Goal: Task Accomplishment & Management: Manage account settings

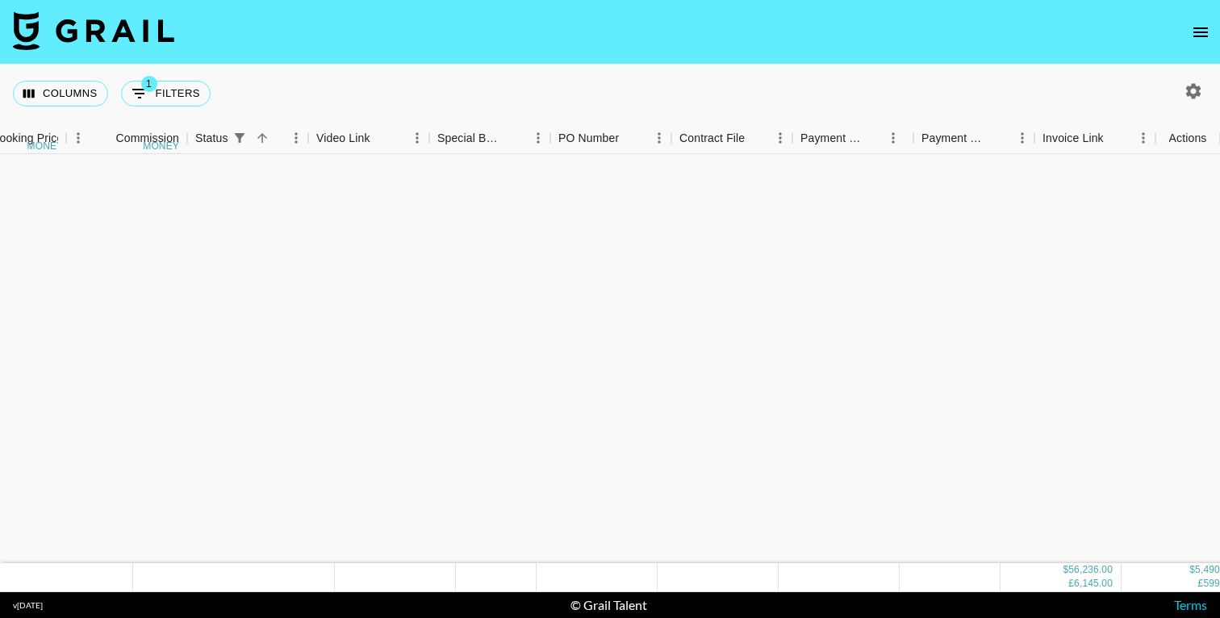
scroll to position [1476, 1055]
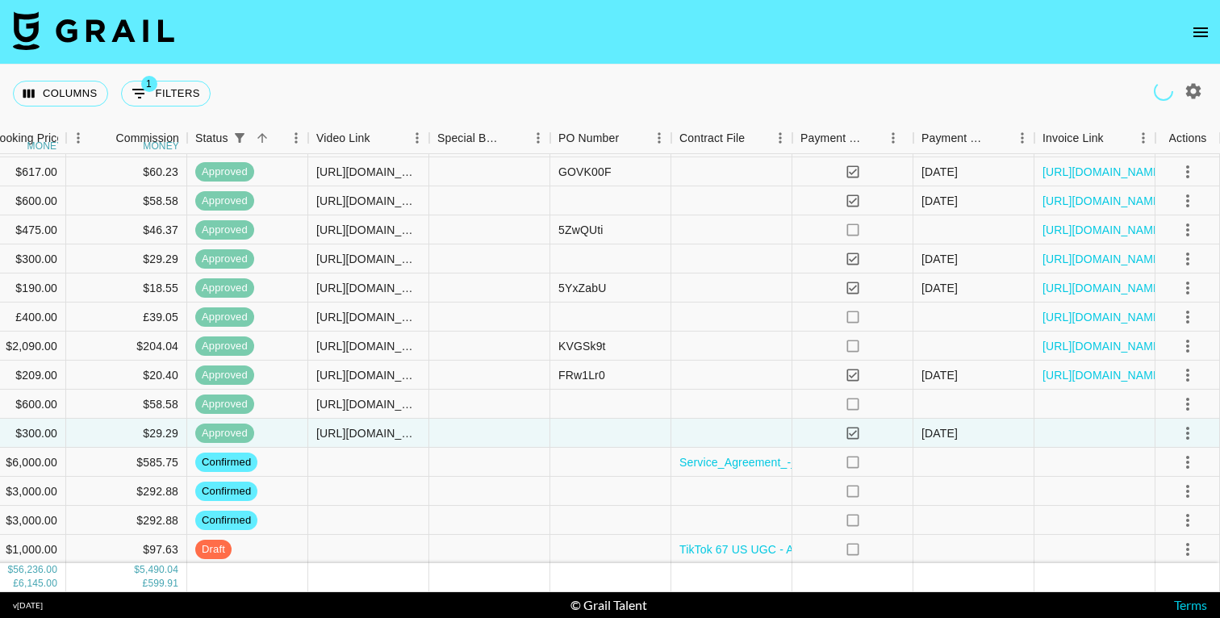
click at [1201, 27] on icon "open drawer" at bounding box center [1200, 32] width 15 height 10
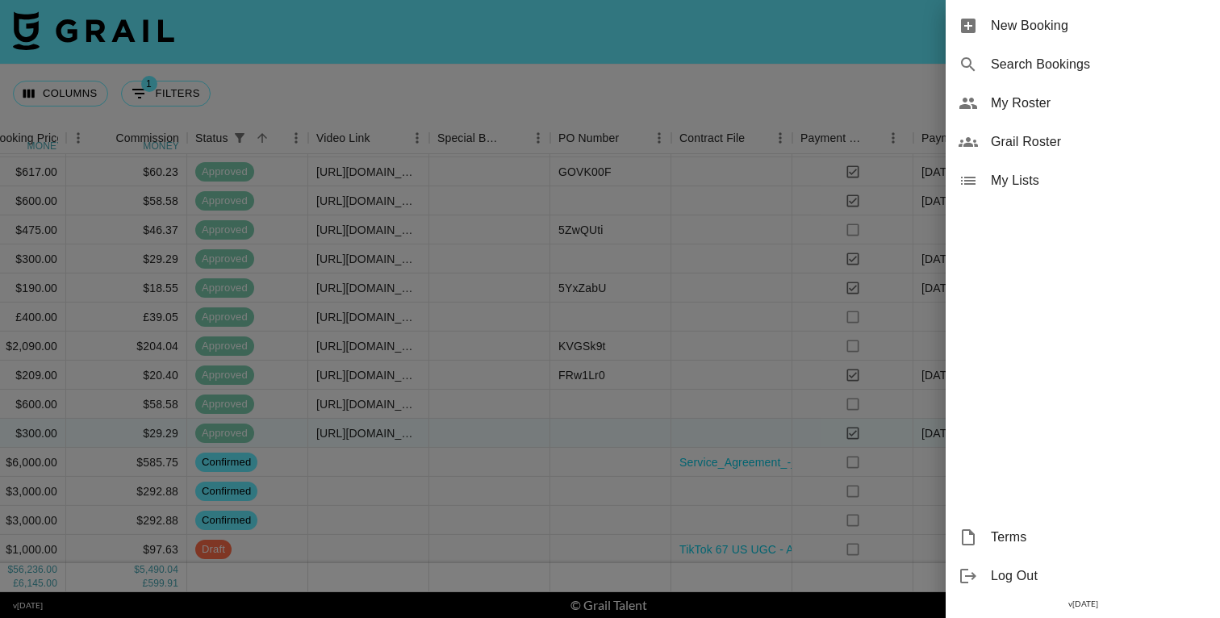
click at [717, 77] on div at bounding box center [610, 309] width 1220 height 618
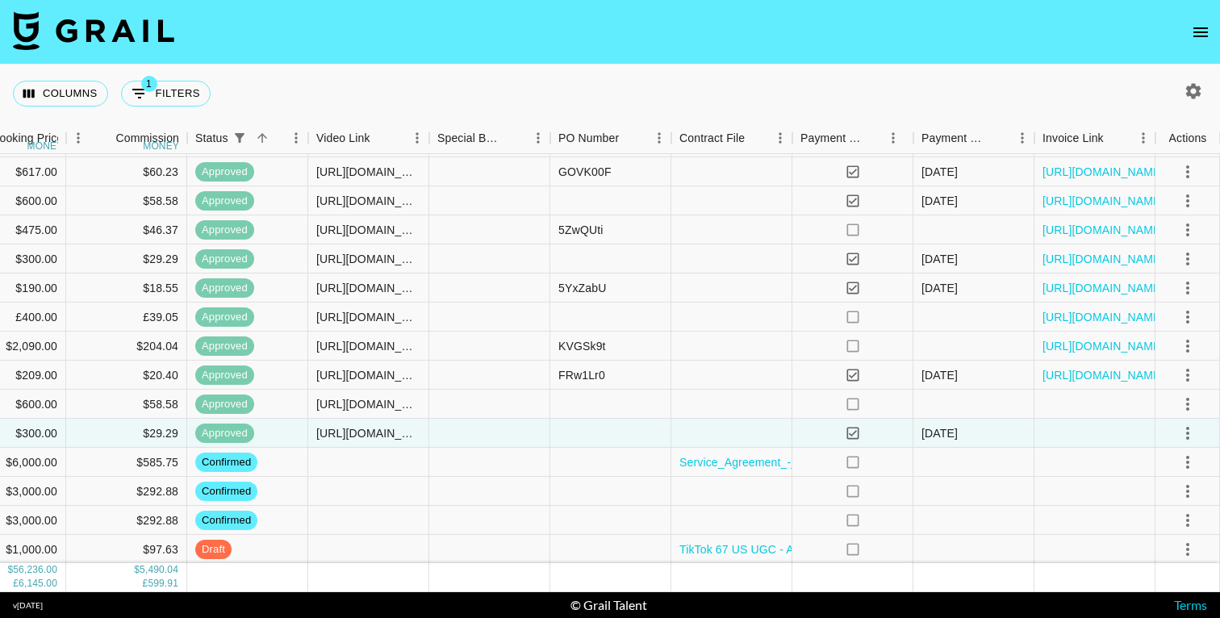
click at [1190, 94] on icon "button" at bounding box center [1193, 90] width 15 height 15
select select "May '25"
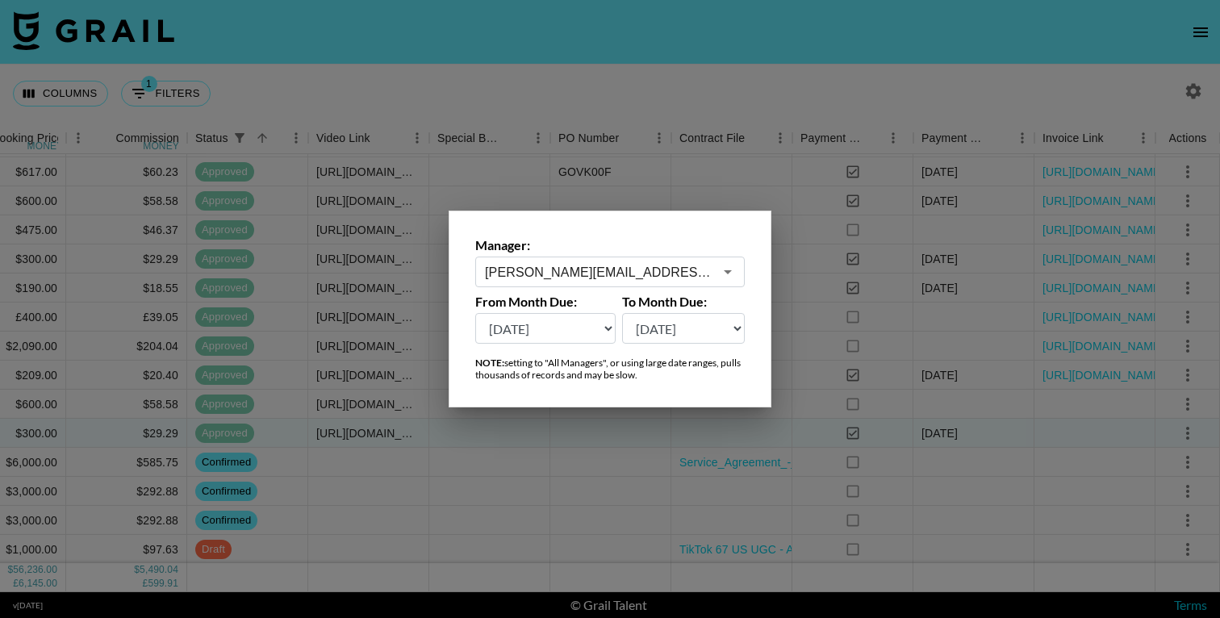
click at [604, 275] on input "[PERSON_NAME][EMAIL_ADDRESS][PERSON_NAME][DOMAIN_NAME]" at bounding box center [599, 272] width 228 height 19
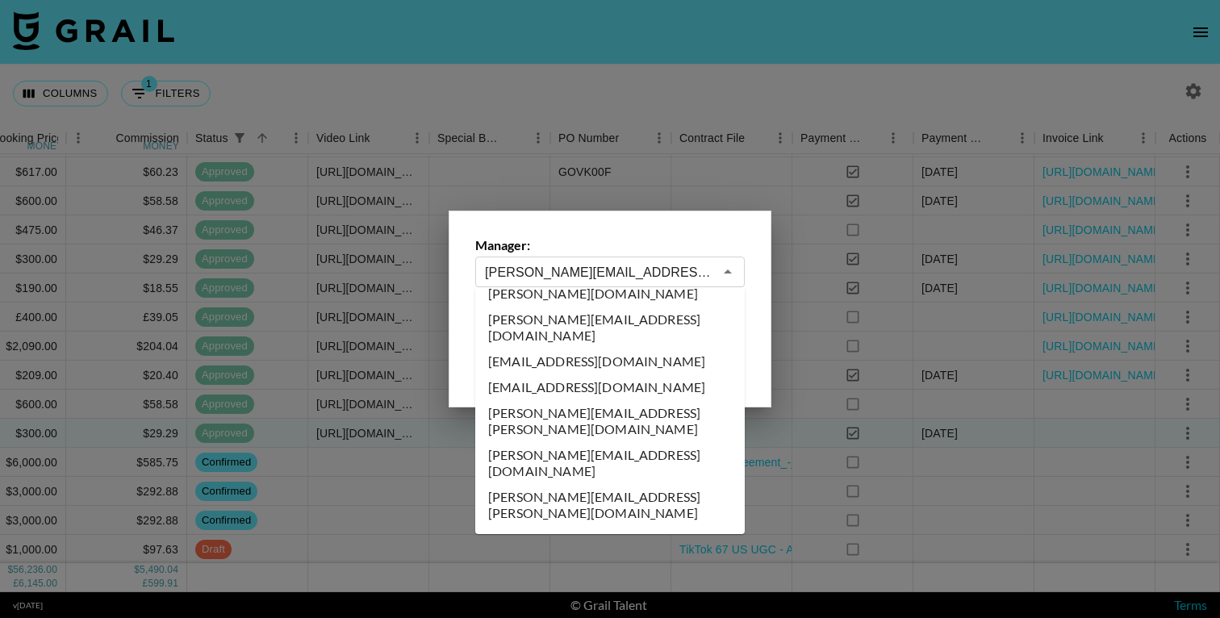
scroll to position [5186, 0]
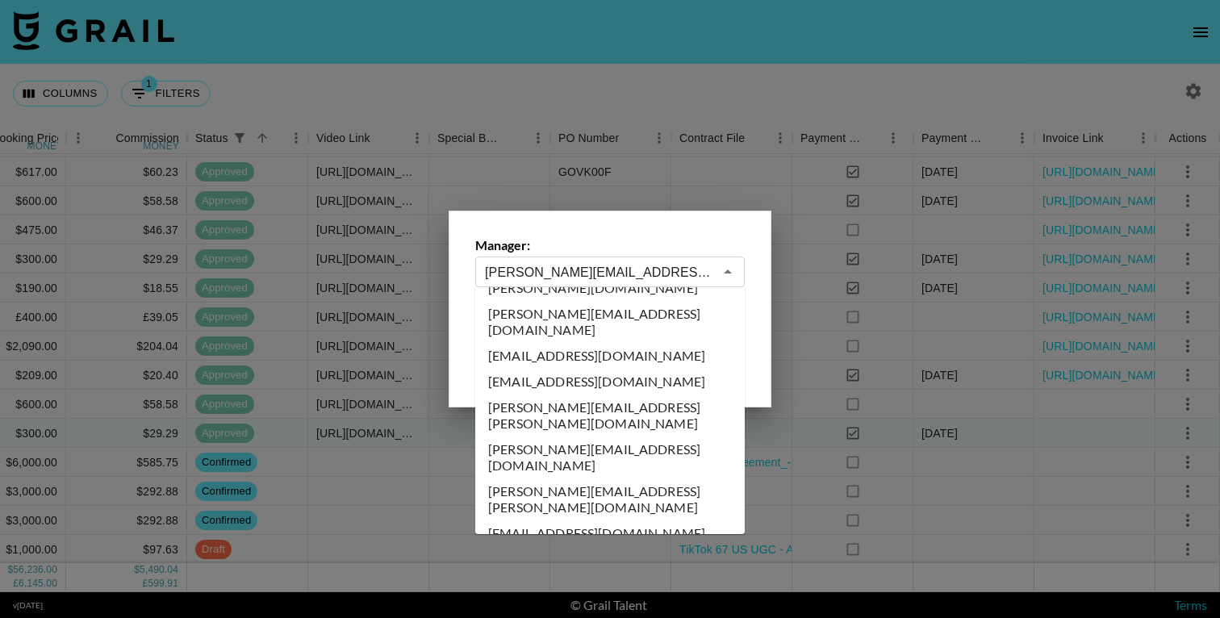
type input "julia@grail-talent.com"
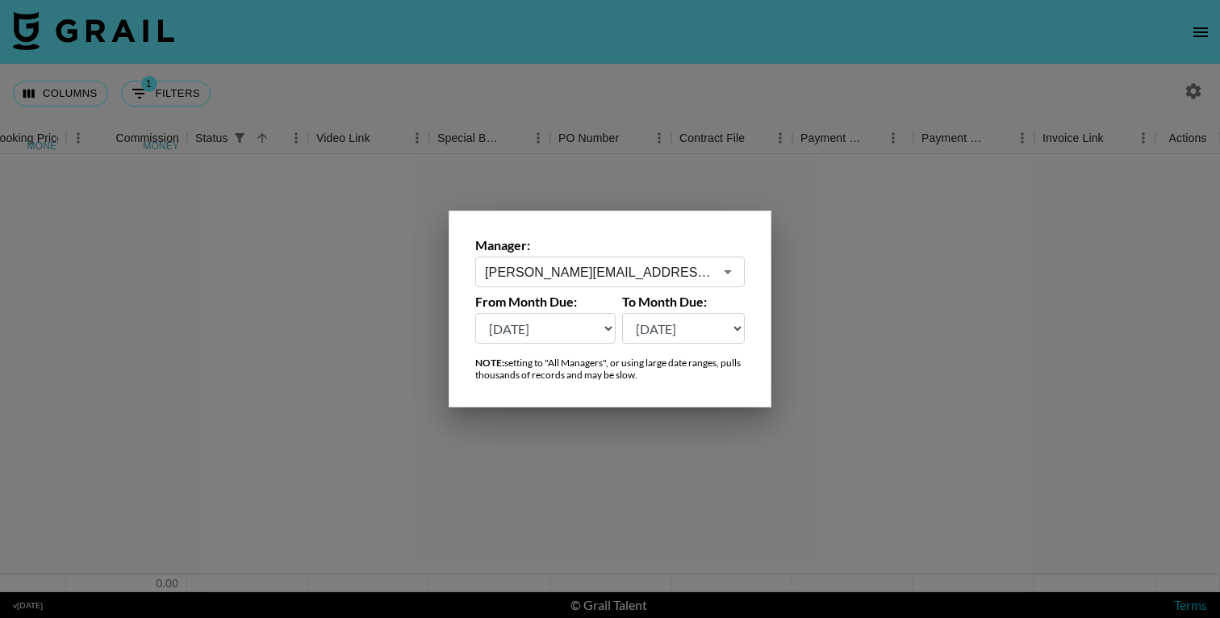
scroll to position [0, 1055]
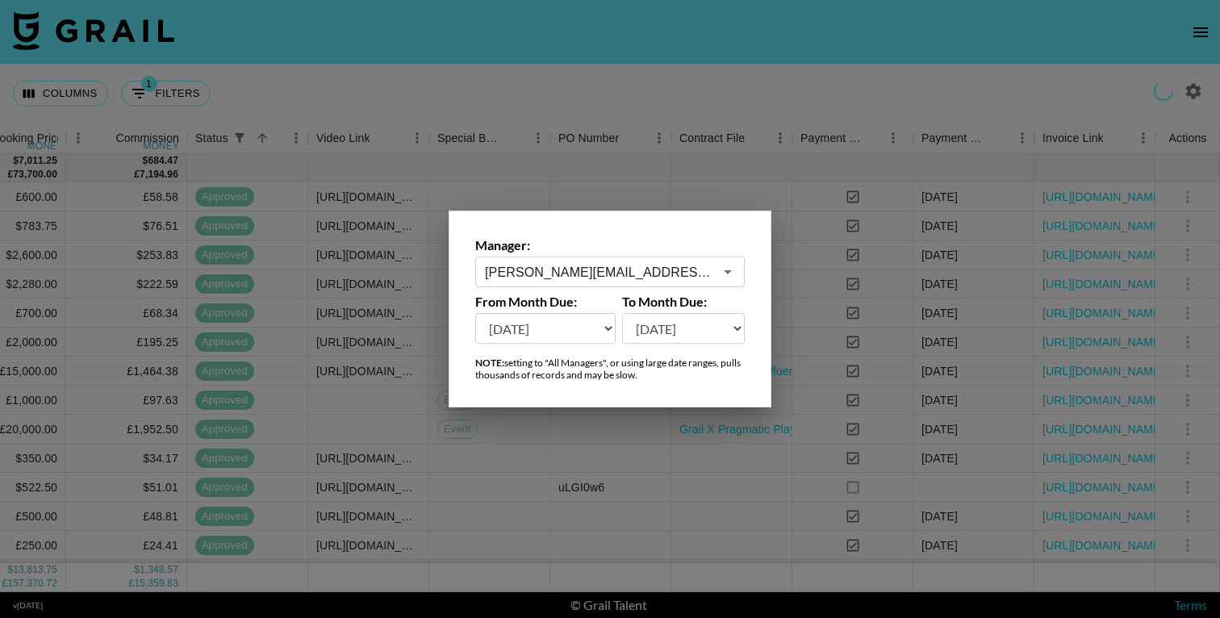
click at [732, 178] on div at bounding box center [610, 309] width 1220 height 618
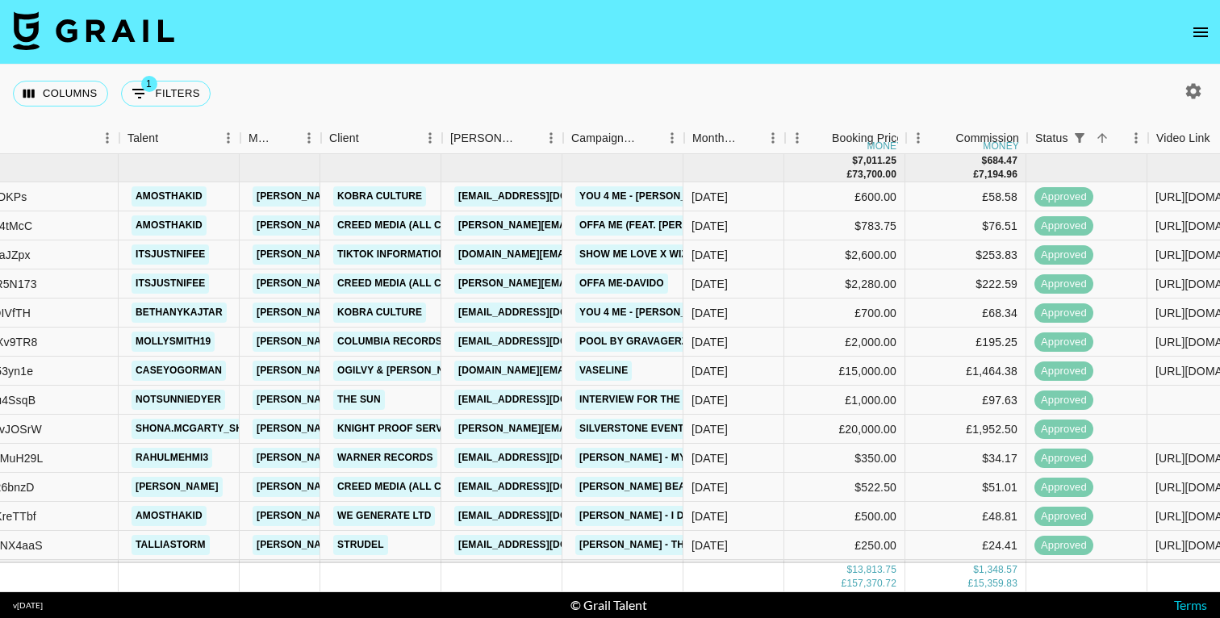
scroll to position [0, 211]
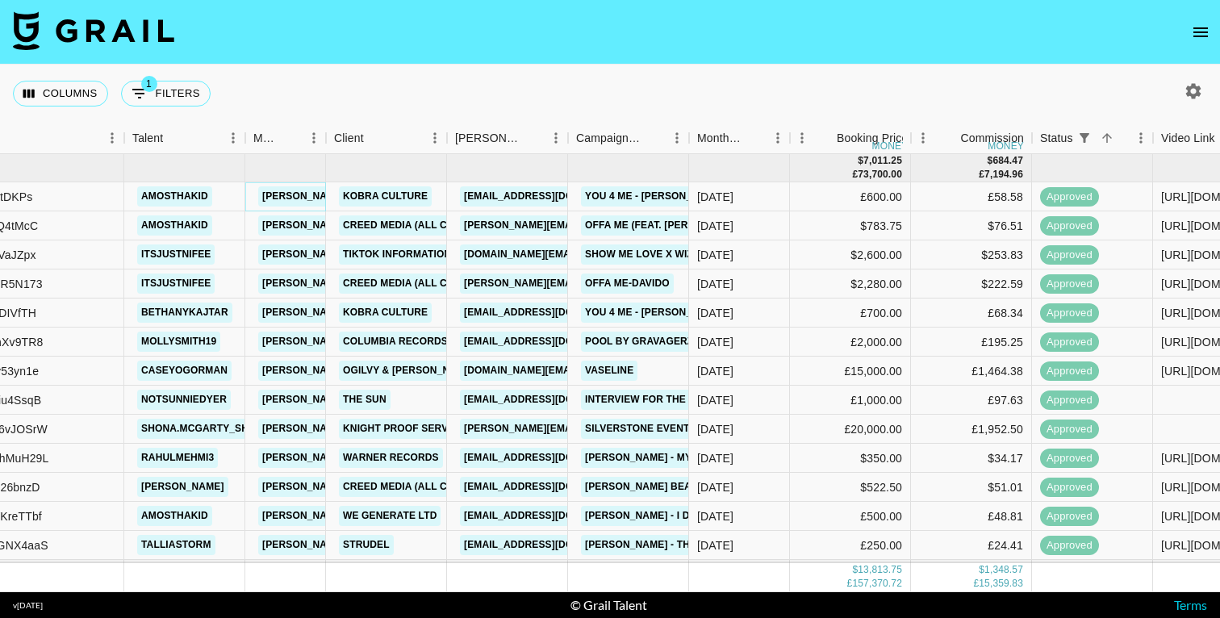
click at [279, 194] on link "julia@grail-talent.com" at bounding box center [389, 196] width 263 height 20
click at [1205, 31] on icon "open drawer" at bounding box center [1200, 32] width 15 height 10
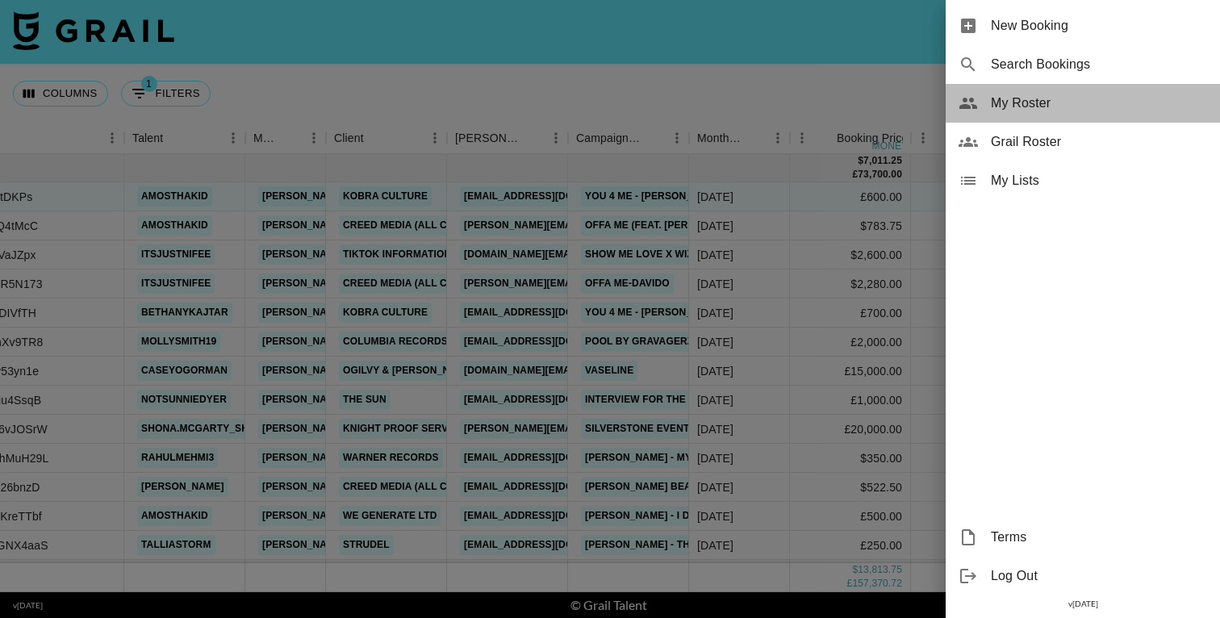
click at [1025, 102] on span "My Roster" at bounding box center [1099, 103] width 216 height 19
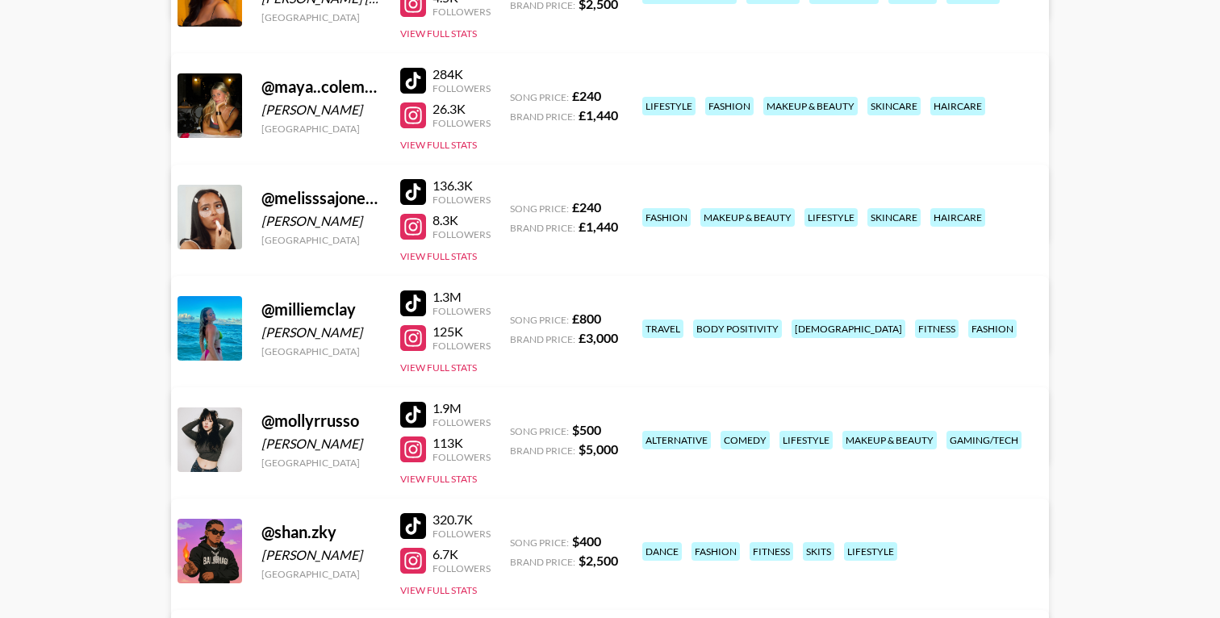
scroll to position [2750, 0]
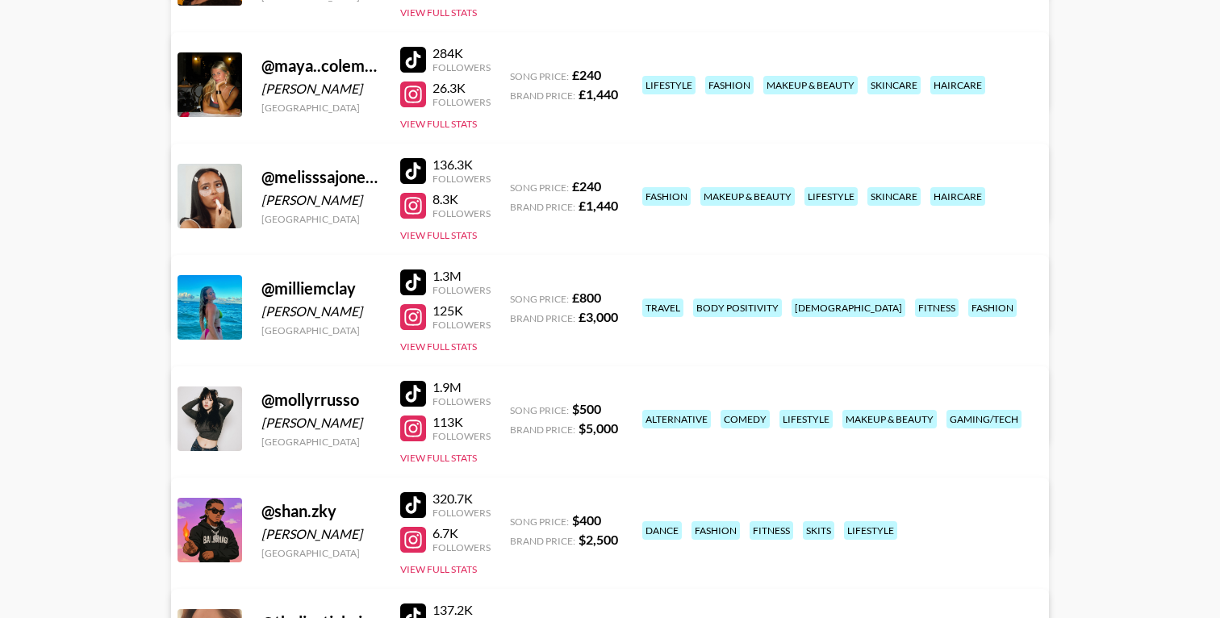
click at [616, 519] on link "View/Edit Details" at bounding box center [408, 527] width 416 height 16
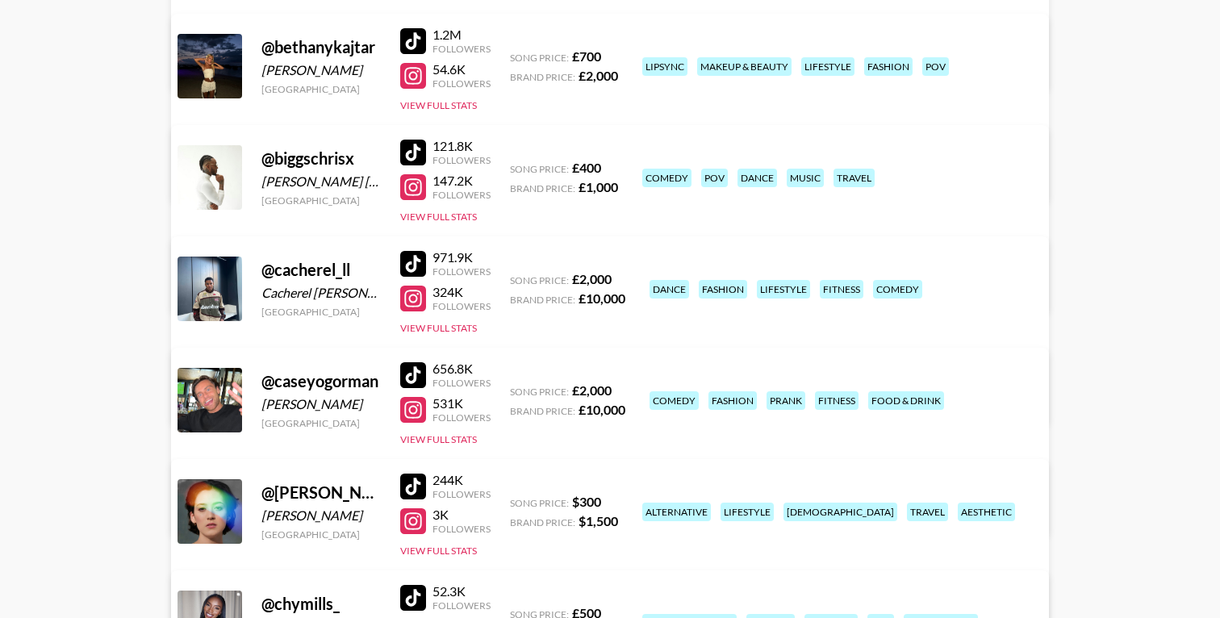
scroll to position [1103, 0]
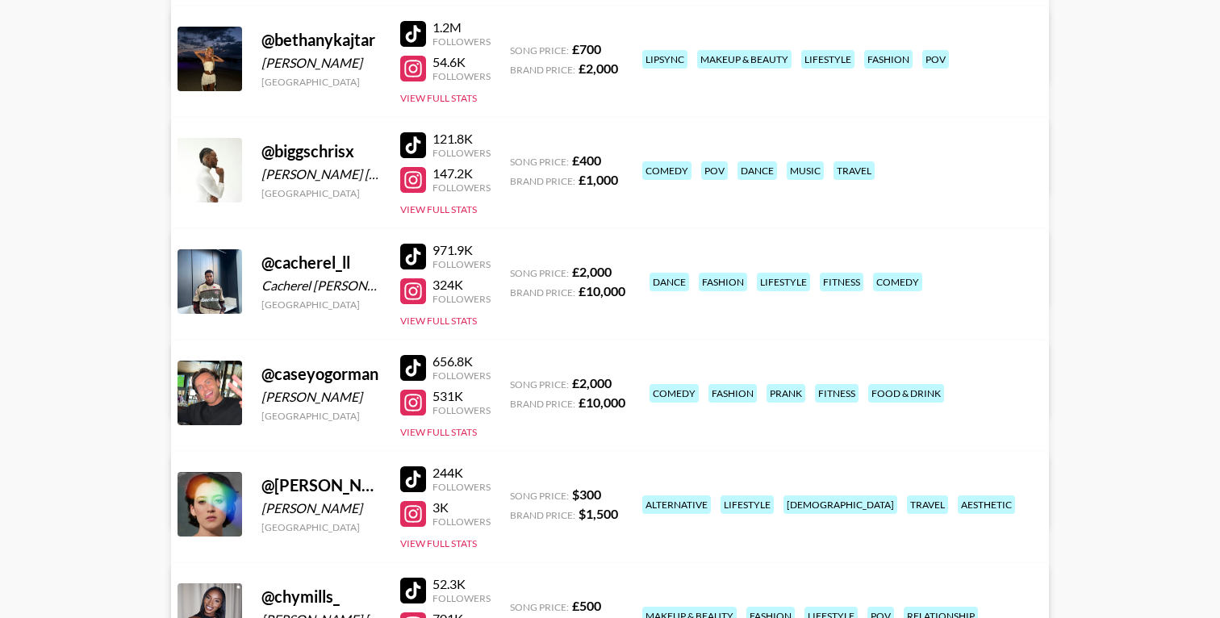
click at [412, 253] on div at bounding box center [413, 257] width 26 height 26
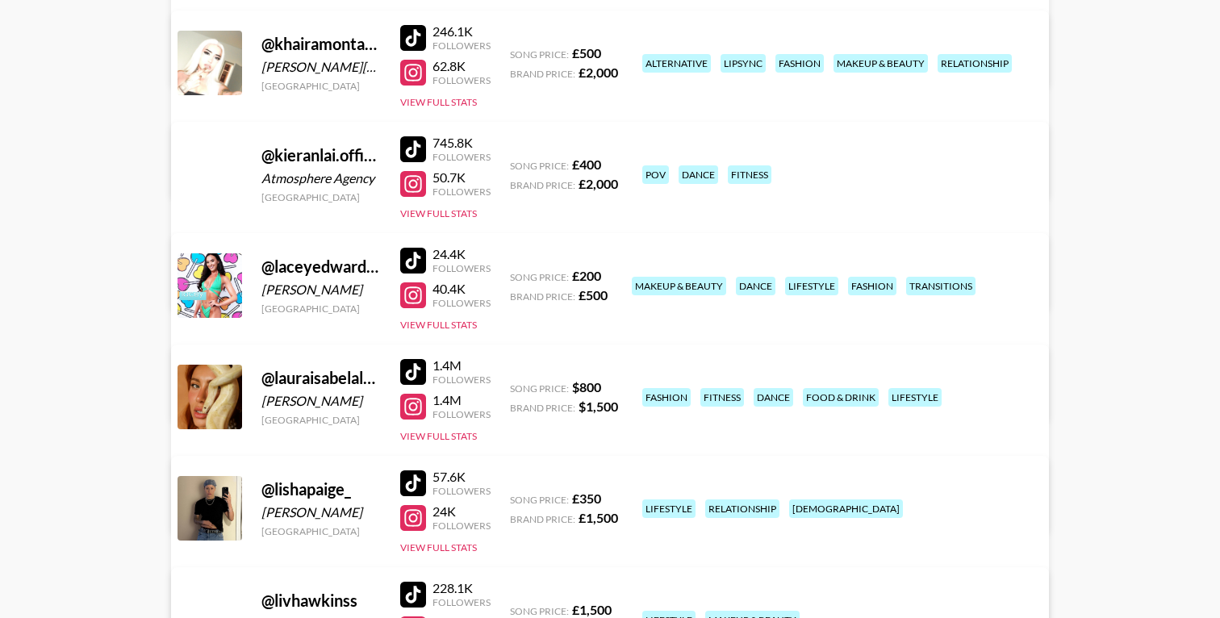
scroll to position [5884, 0]
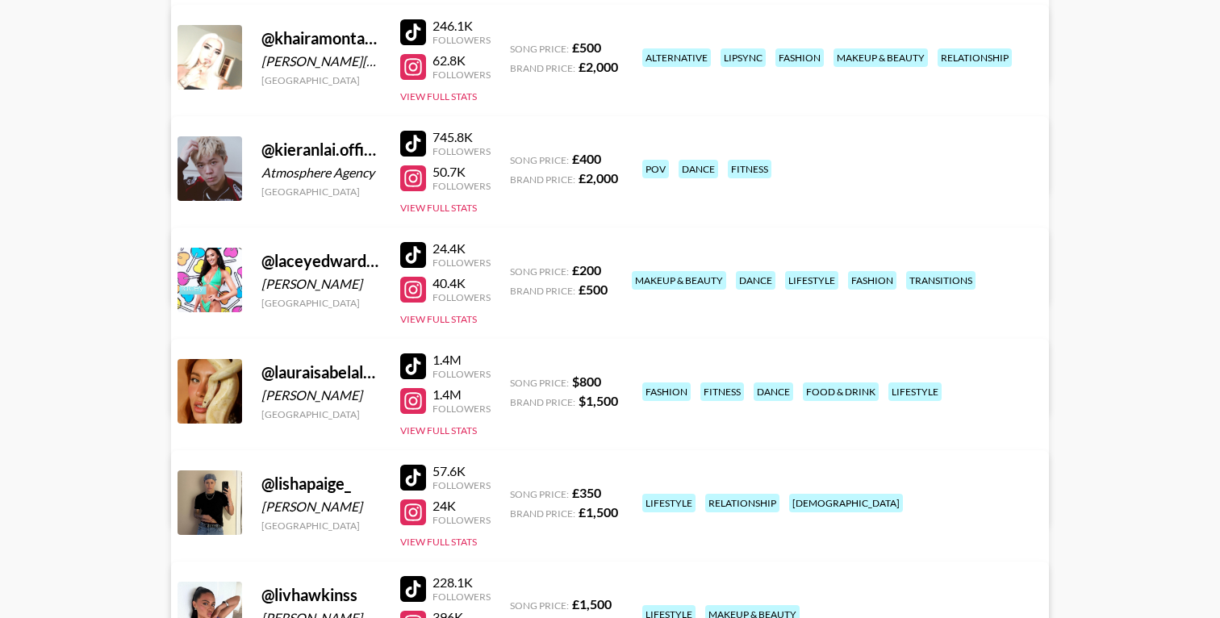
click at [414, 250] on div at bounding box center [413, 255] width 26 height 26
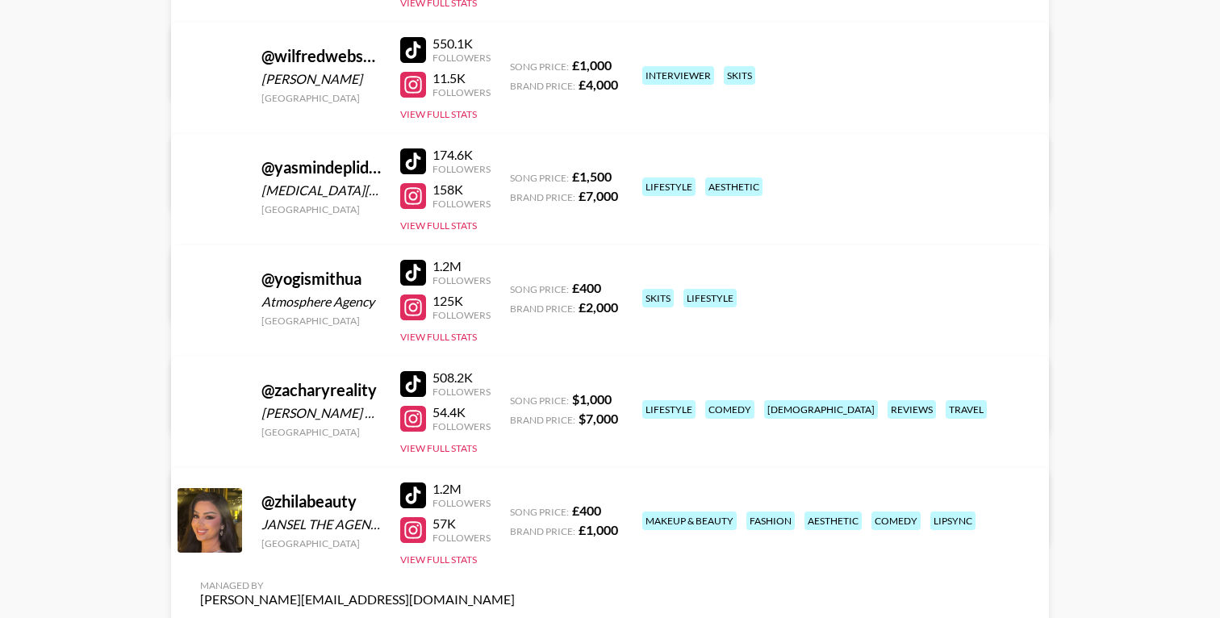
scroll to position [14588, 0]
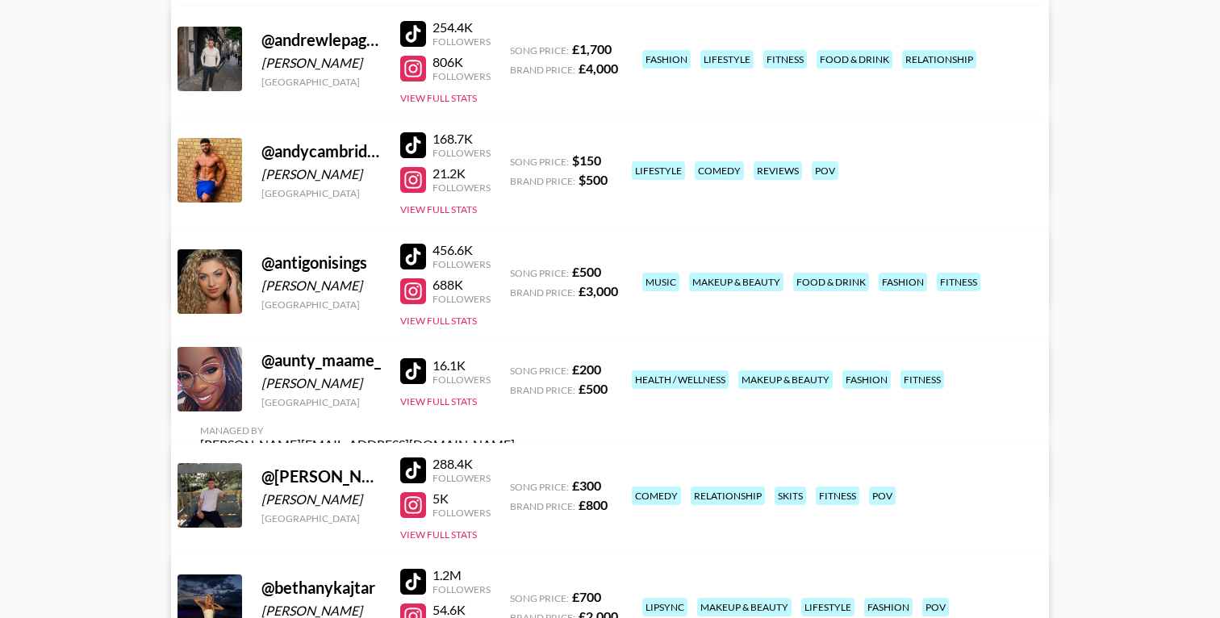
scroll to position [0, 0]
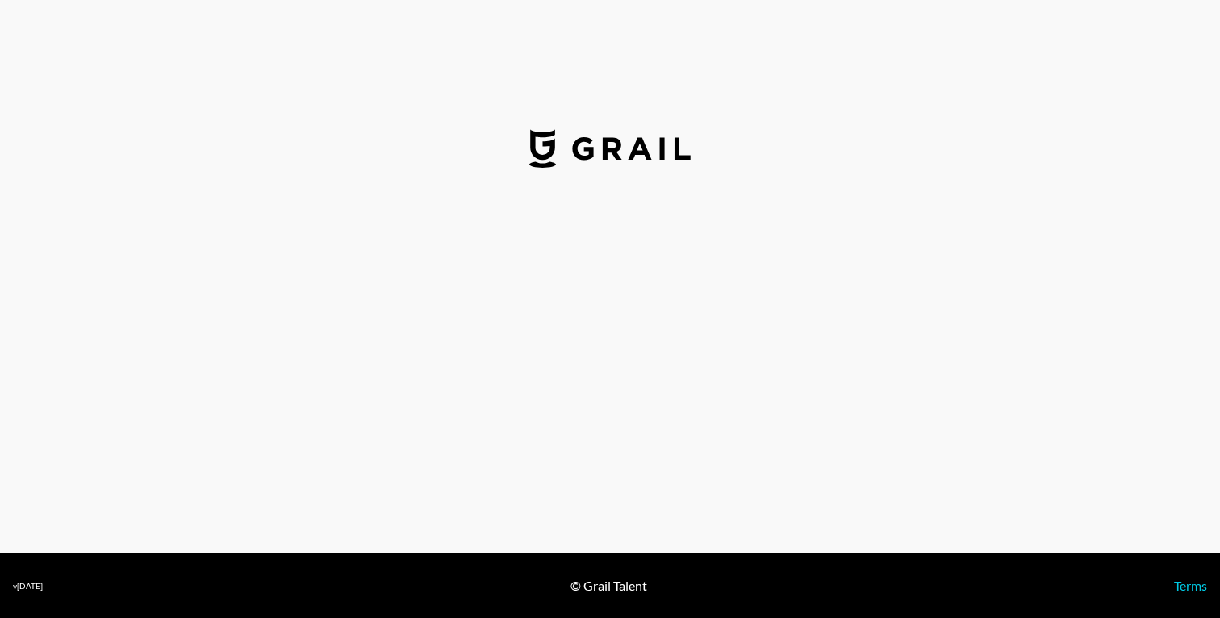
select select "USD"
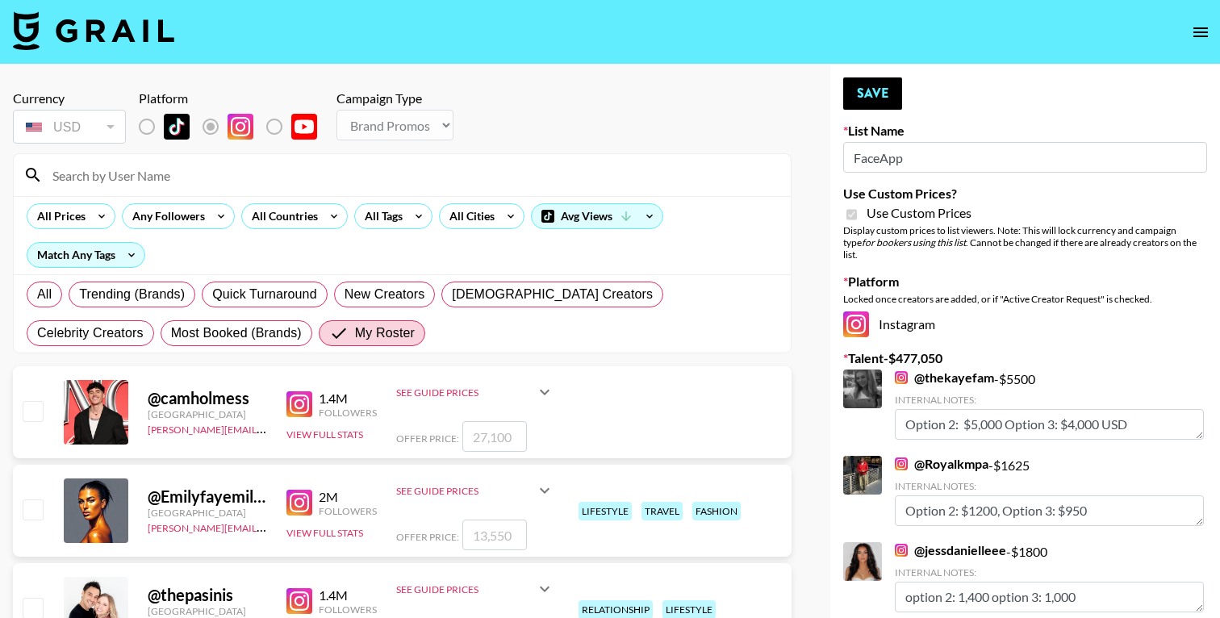
select select "Brand"
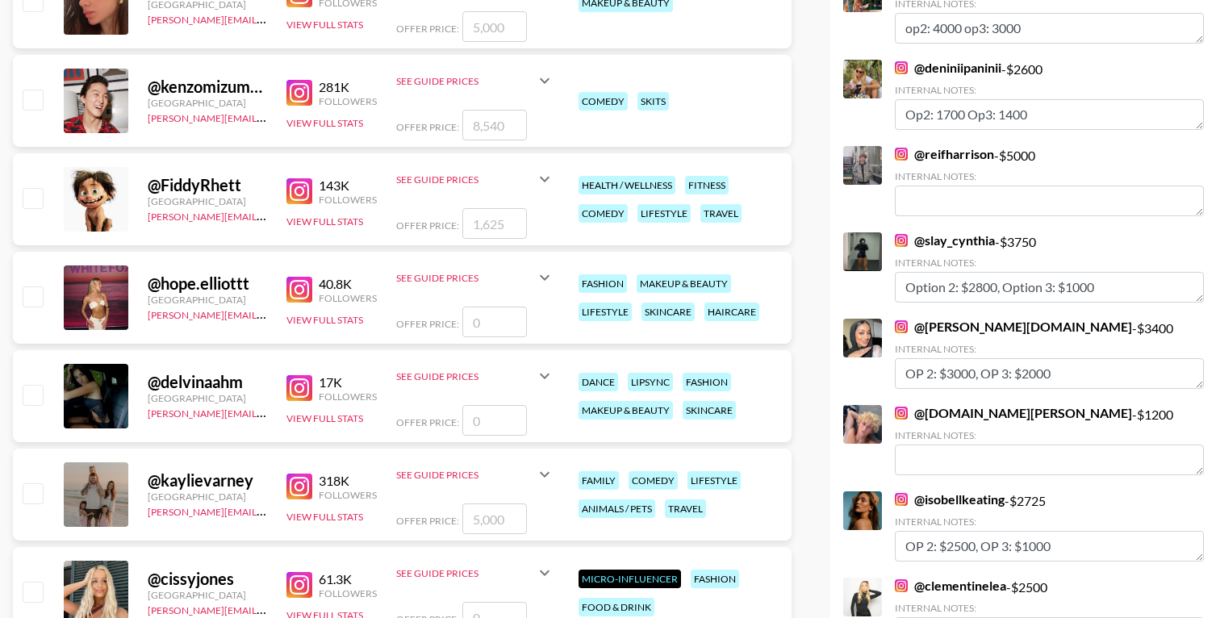
scroll to position [1003, 0]
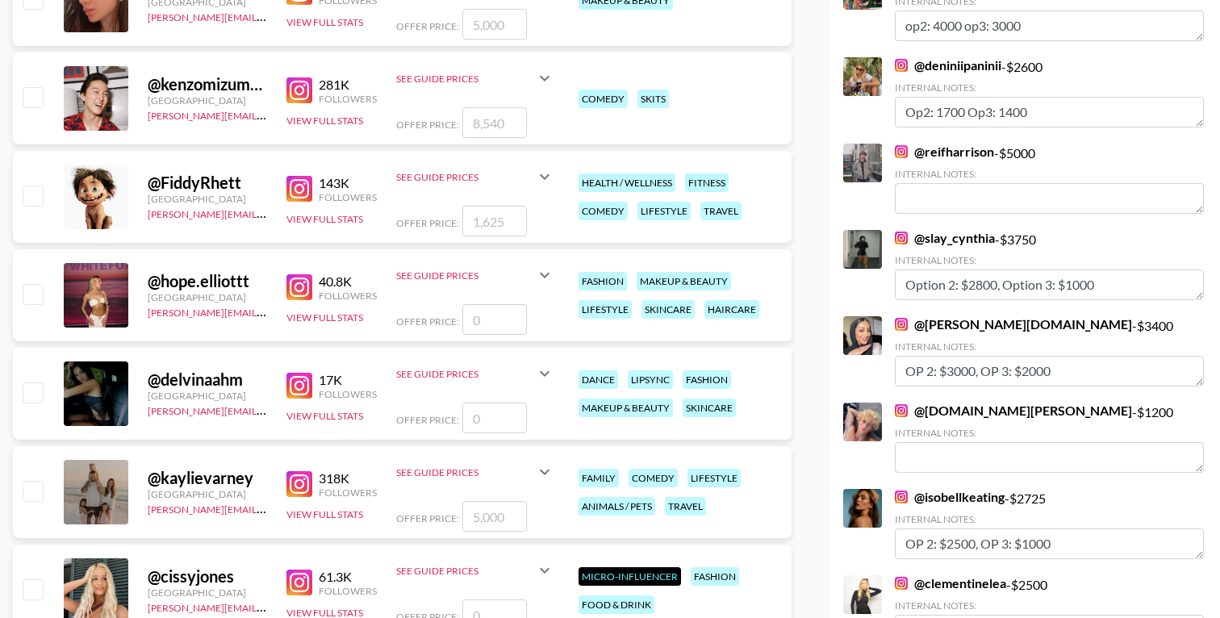
click at [30, 292] on input "checkbox" at bounding box center [32, 293] width 19 height 19
checkbox input "false"
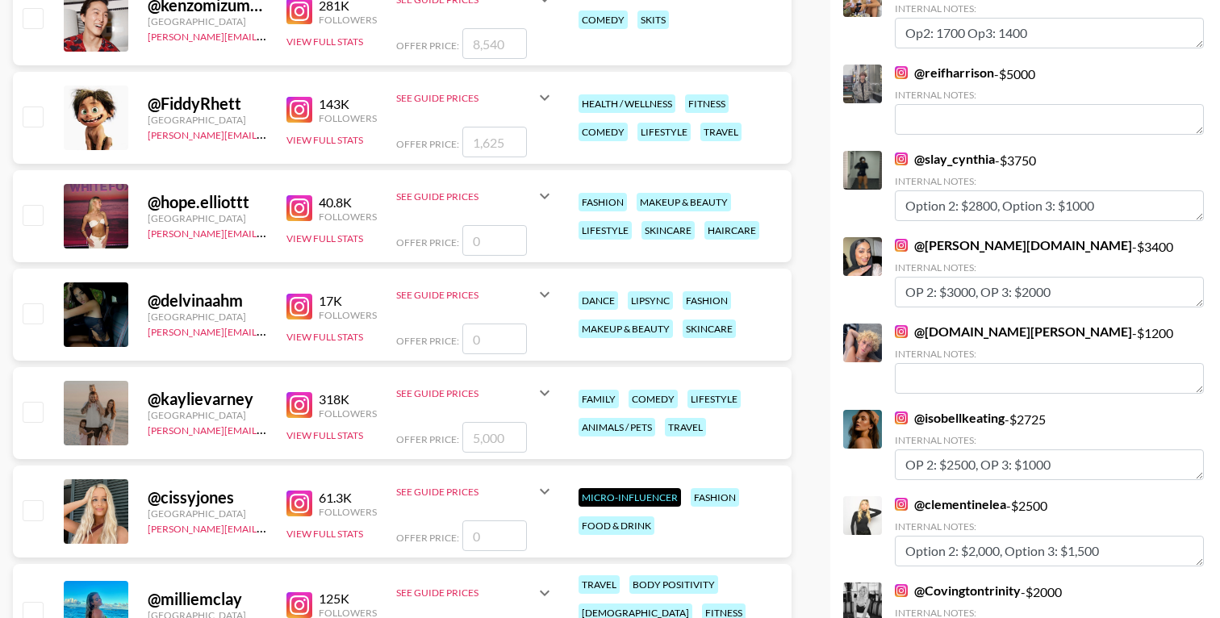
scroll to position [1084, 0]
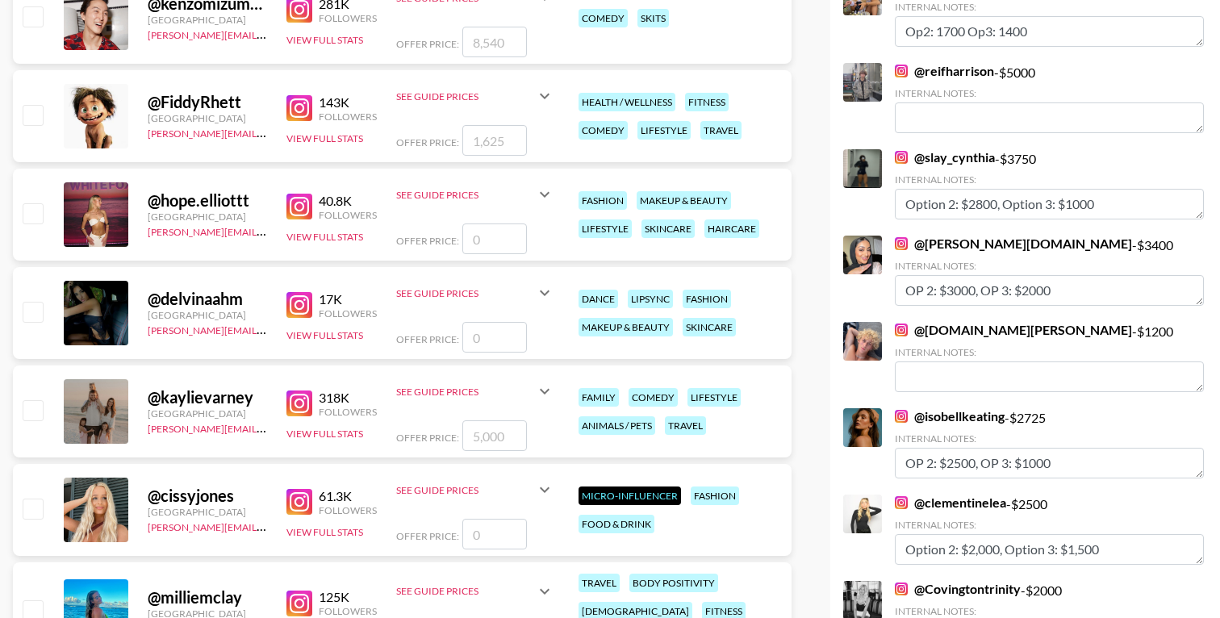
click at [541, 195] on icon at bounding box center [544, 194] width 19 height 19
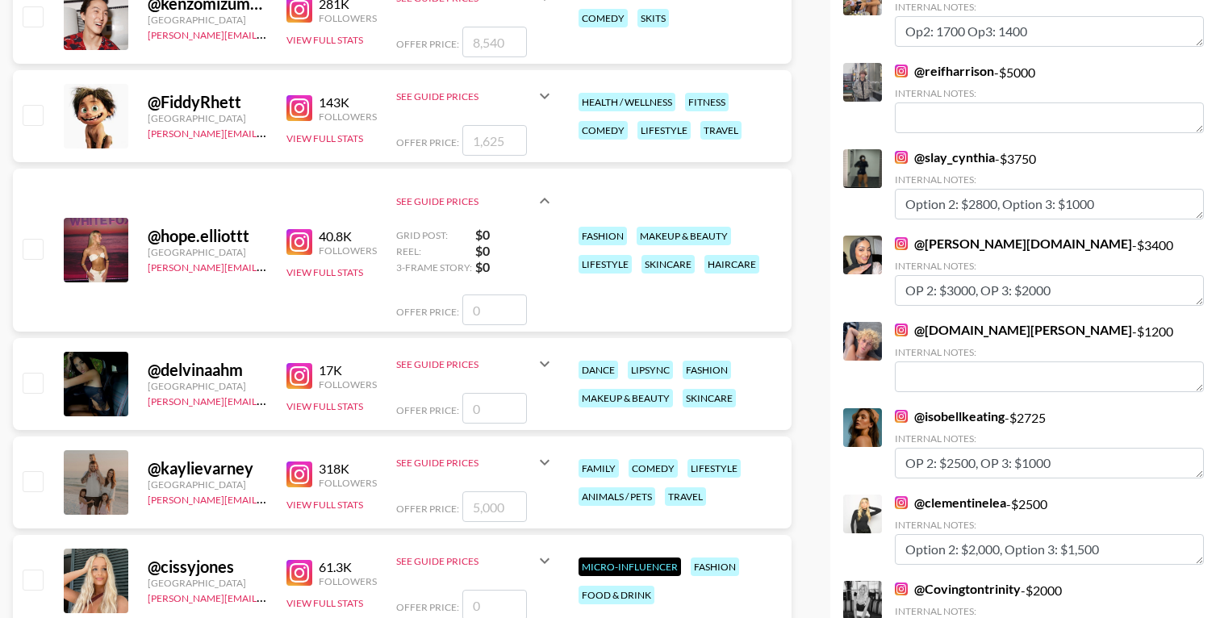
click at [541, 195] on icon at bounding box center [544, 200] width 19 height 19
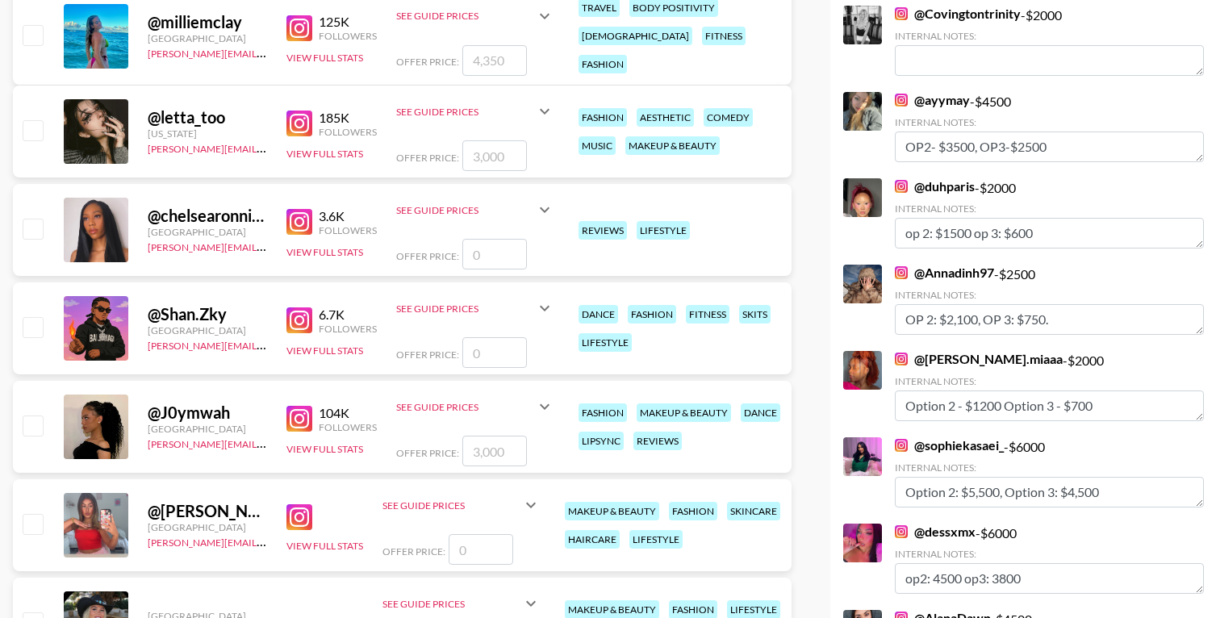
scroll to position [1674, 0]
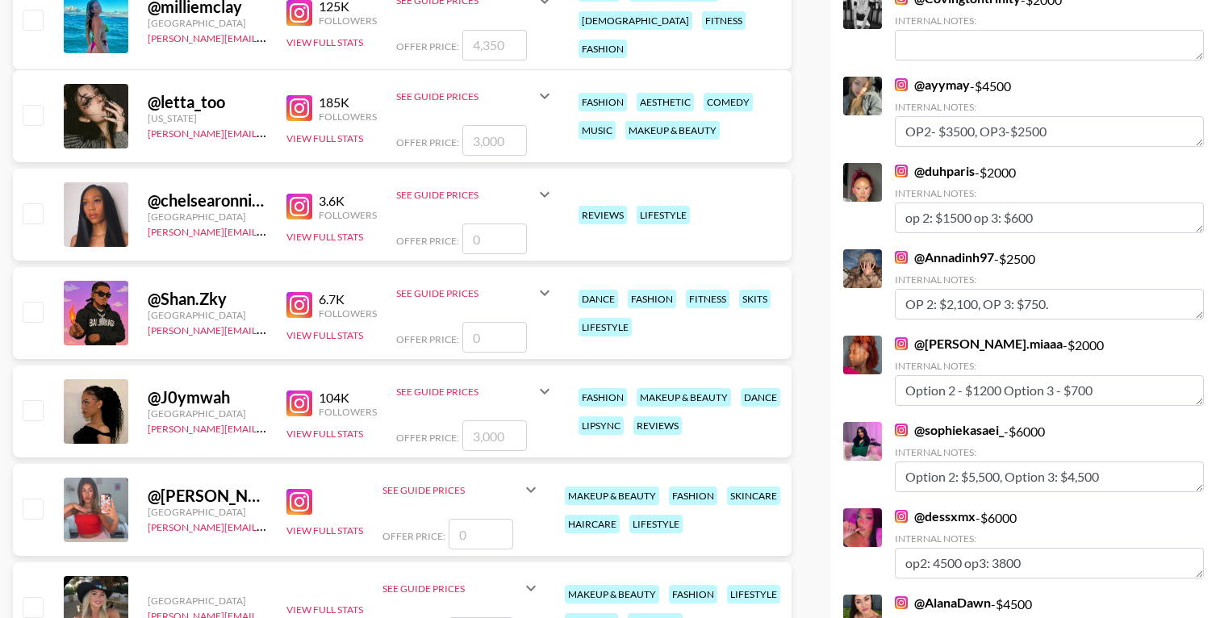
click at [30, 411] on input "checkbox" at bounding box center [32, 409] width 19 height 19
checkbox input "true"
type input "3000"
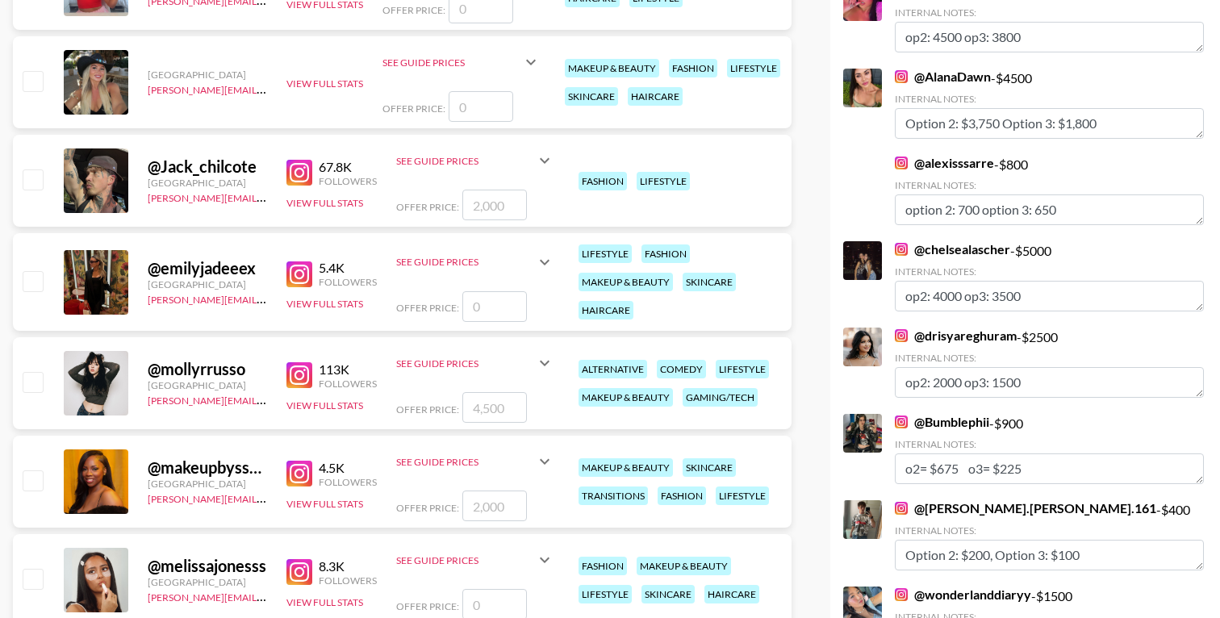
scroll to position [2203, 0]
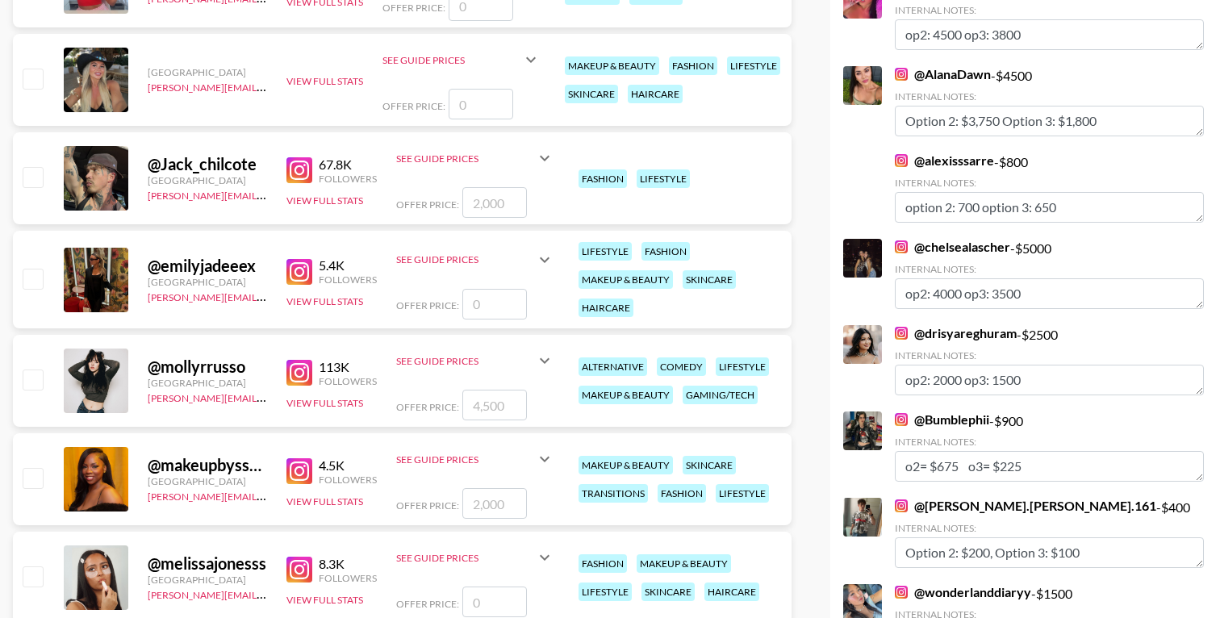
click at [29, 378] on input "checkbox" at bounding box center [32, 379] width 19 height 19
checkbox input "true"
type input "4500"
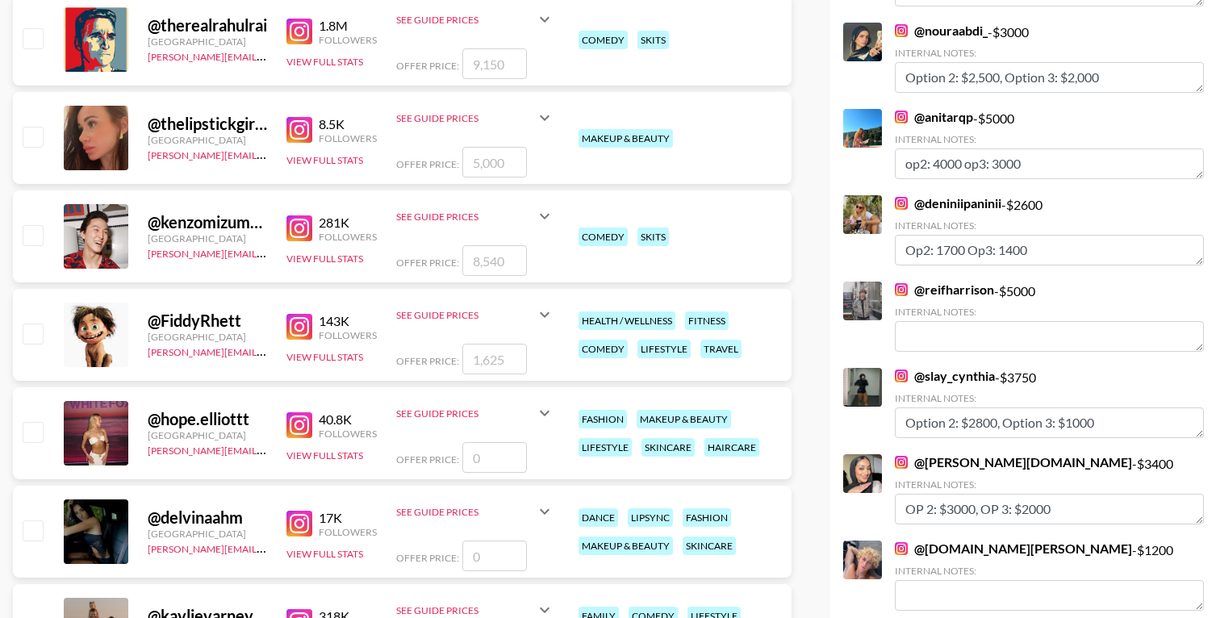
scroll to position [0, 0]
